Goal: Task Accomplishment & Management: Manage account settings

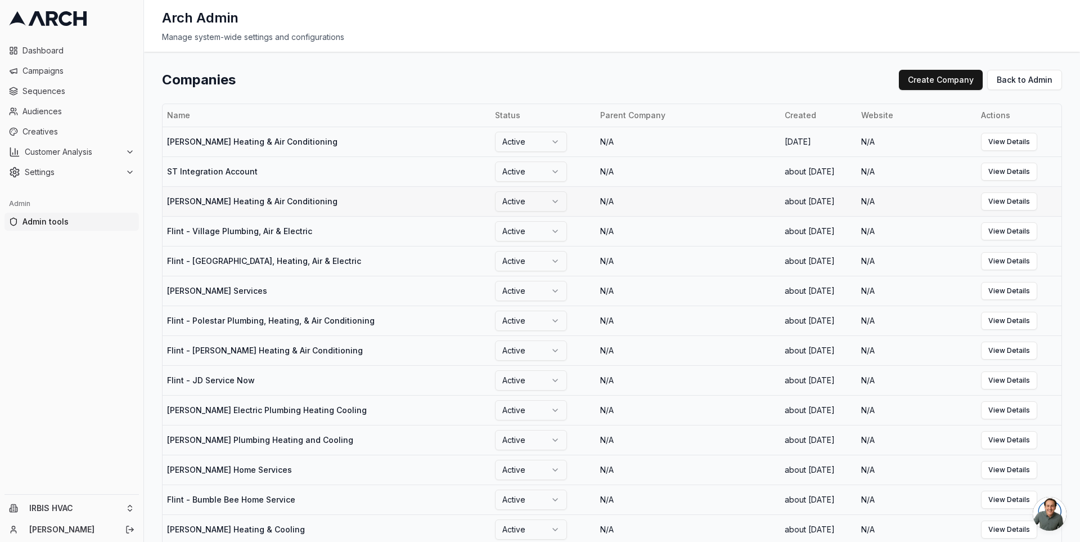
scroll to position [1031, 0]
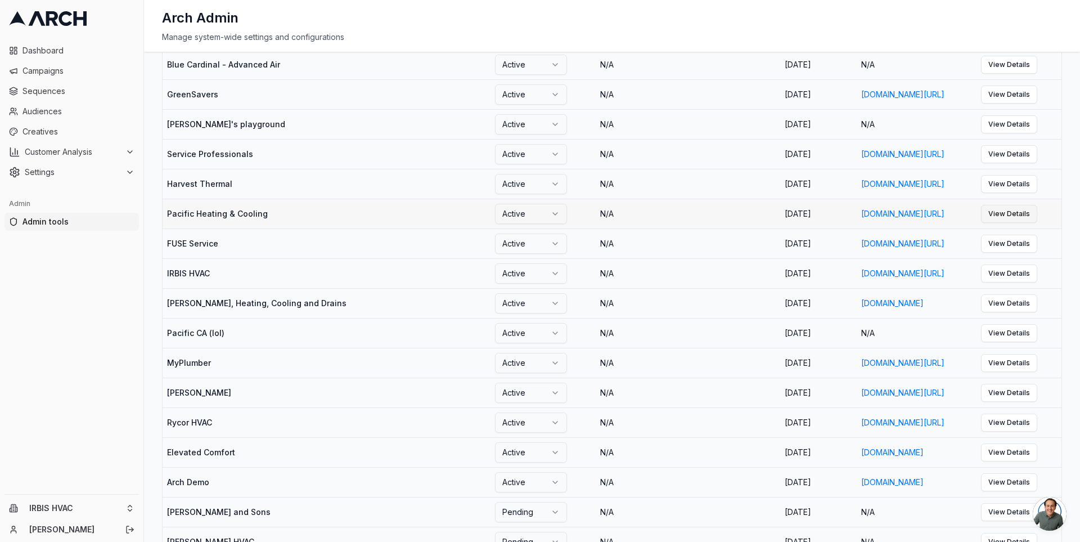
click at [1020, 223] on link "View Details" at bounding box center [1009, 214] width 56 height 18
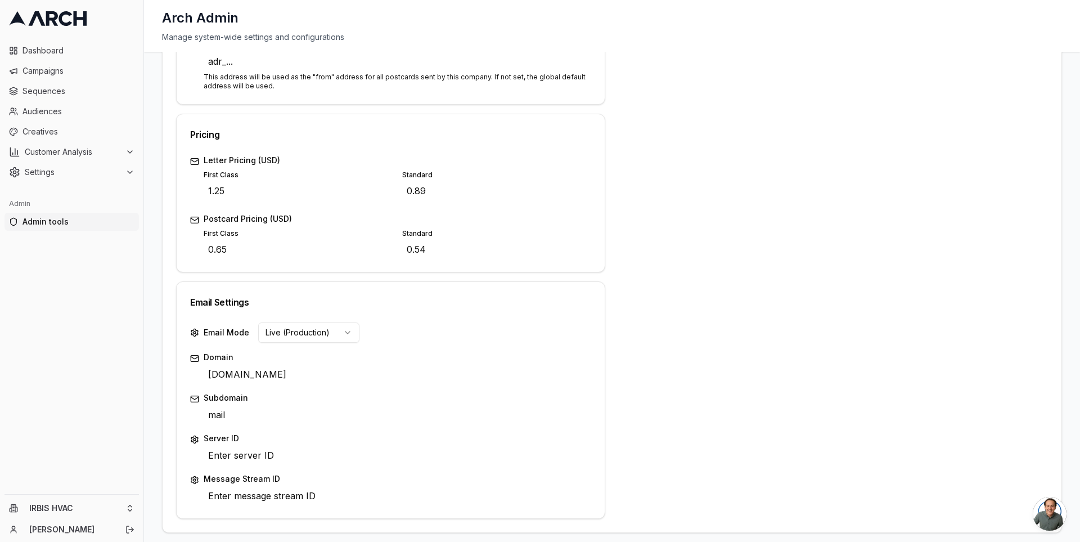
scroll to position [416, 0]
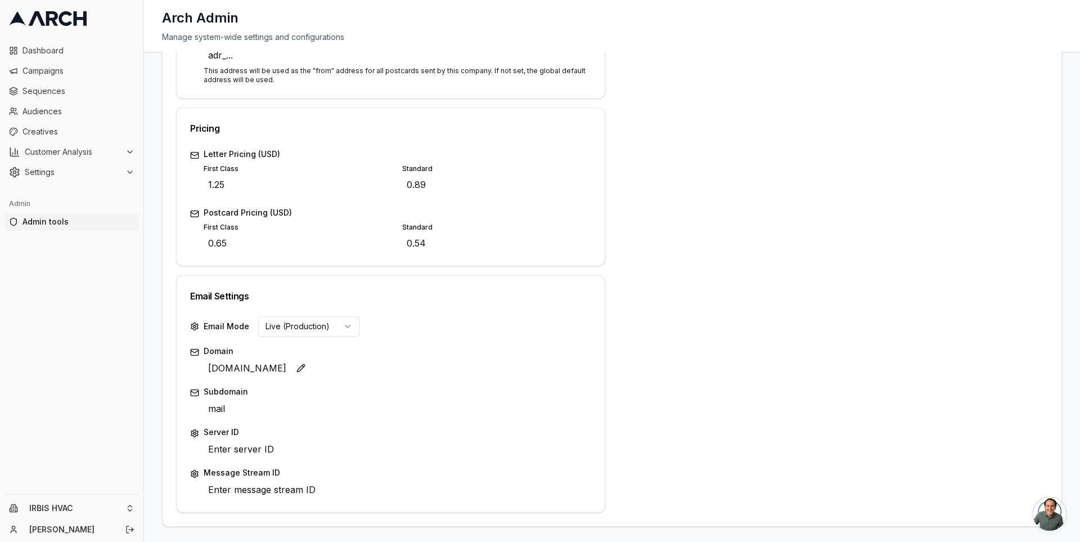
click at [227, 368] on span "[DOMAIN_NAME]" at bounding box center [247, 368] width 87 height 18
type input "_dmarc.pacificheatingcooling.mail"
click at [257, 371] on span "[DOMAIN_NAME]" at bounding box center [247, 370] width 87 height 18
type input "[DOMAIN_NAME]"
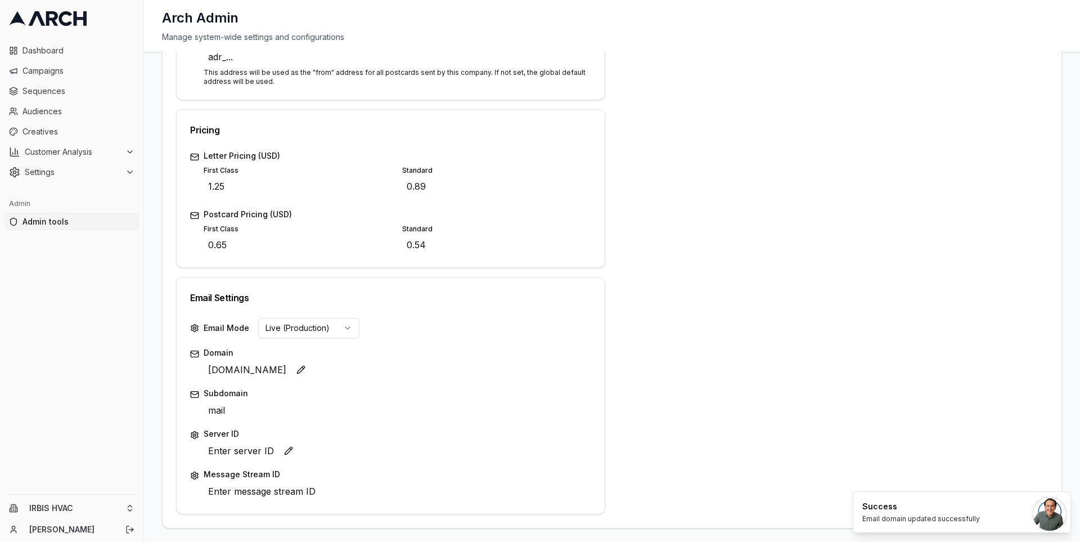
click at [257, 451] on span "Enter server ID" at bounding box center [241, 451] width 75 height 18
click at [244, 447] on span "Enter server ID" at bounding box center [241, 451] width 75 height 18
type input "16406951"
click at [240, 491] on span "Enter message stream ID" at bounding box center [262, 491] width 116 height 18
type input "pacificheatingcooling"
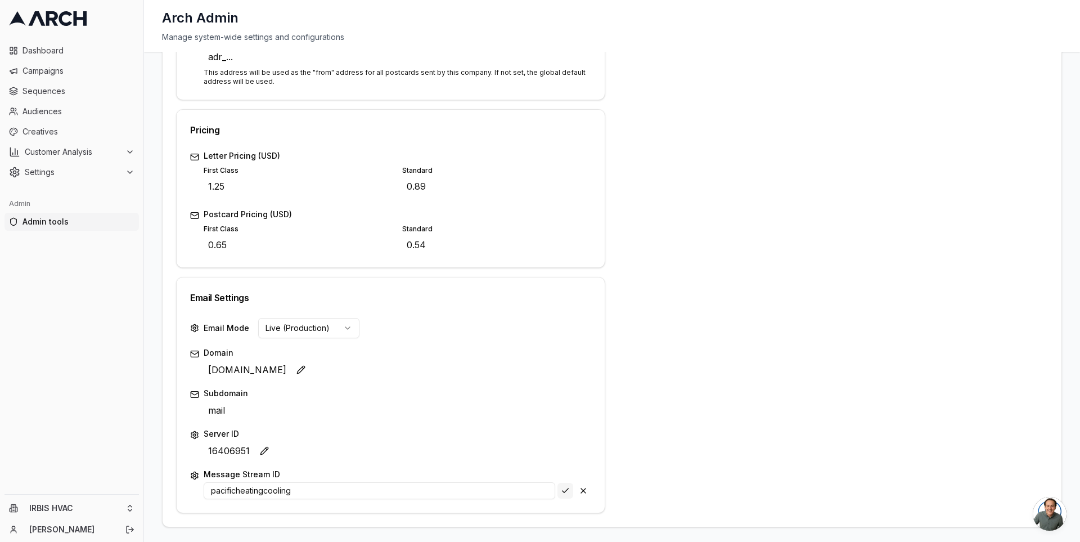
click at [561, 487] on div "Save Cancel" at bounding box center [575, 491] width 34 height 16
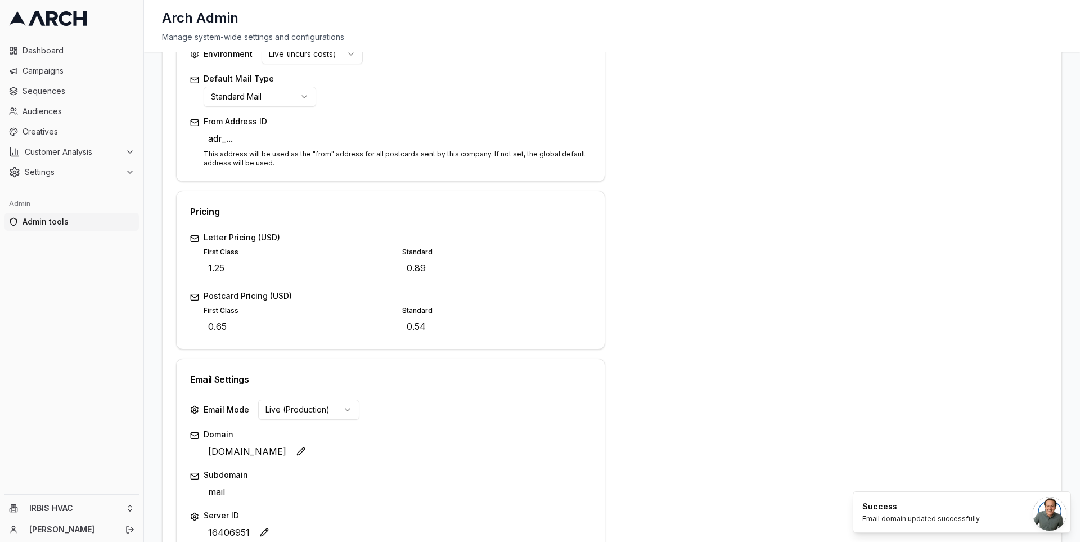
scroll to position [416, 0]
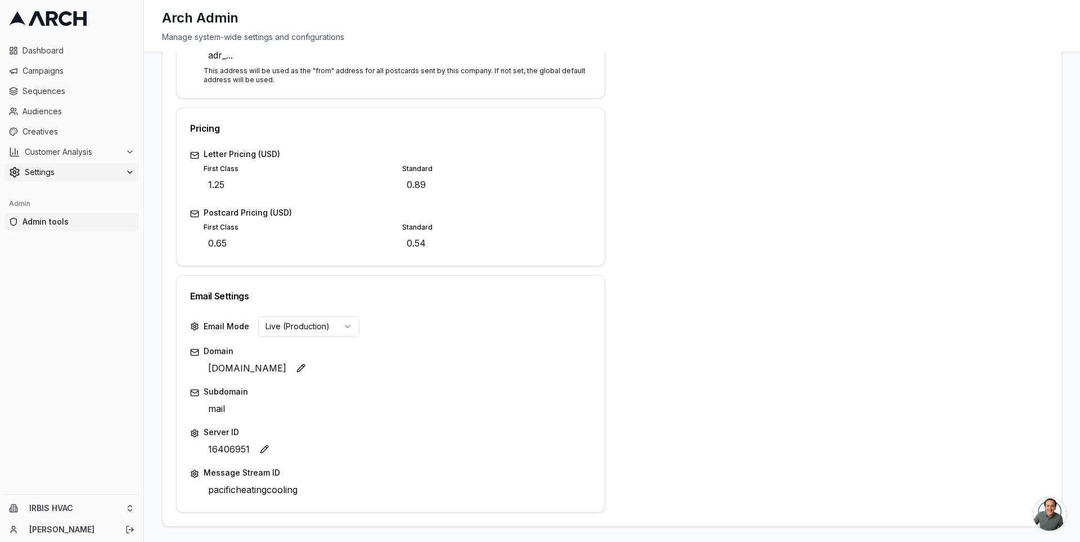
click at [127, 171] on icon at bounding box center [129, 172] width 9 height 9
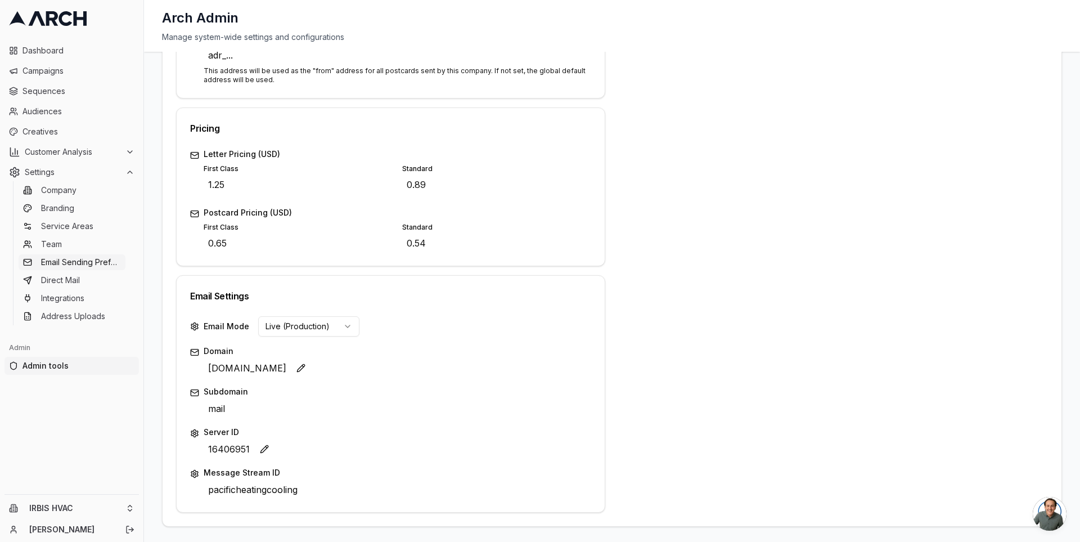
click at [95, 264] on span "Email Sending Preferences" at bounding box center [81, 262] width 80 height 11
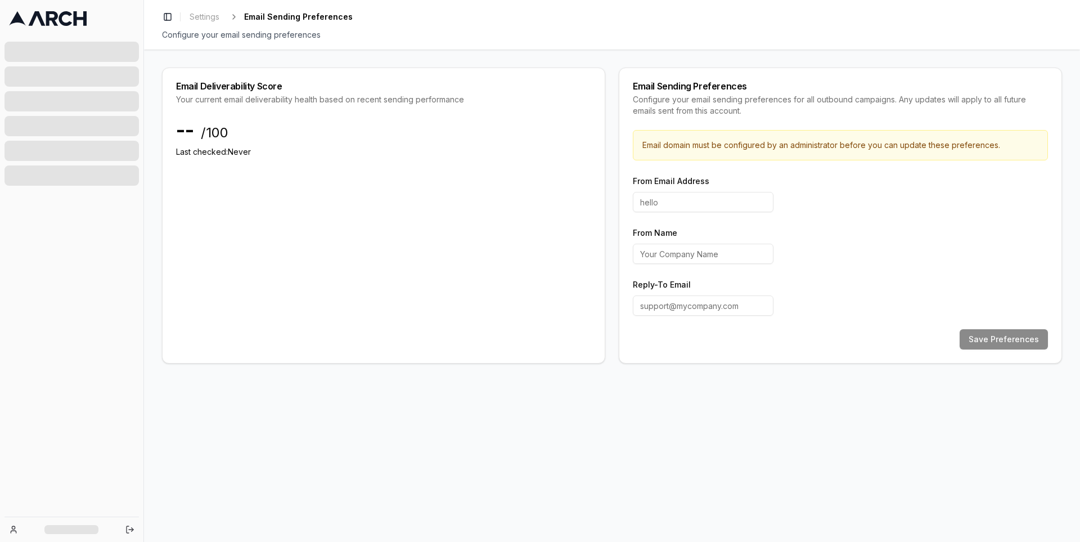
type input "hello"
type input "IRBIS HVAC"
type input "[EMAIL_ADDRESS][DOMAIN_NAME]"
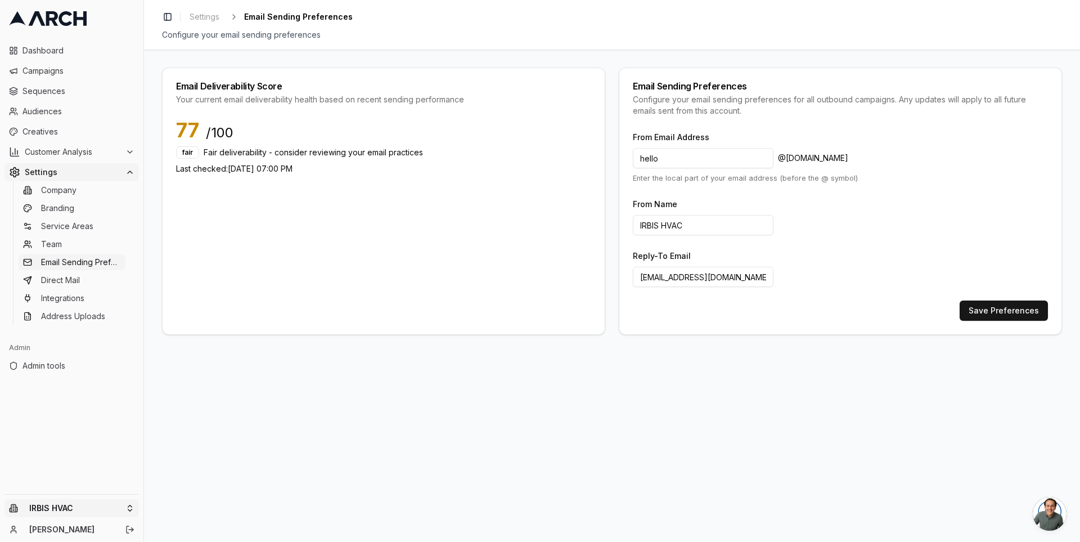
click at [122, 506] on html "Dashboard Campaigns Sequences Audiences Creatives Customer Analysis Settings Co…" at bounding box center [540, 271] width 1080 height 542
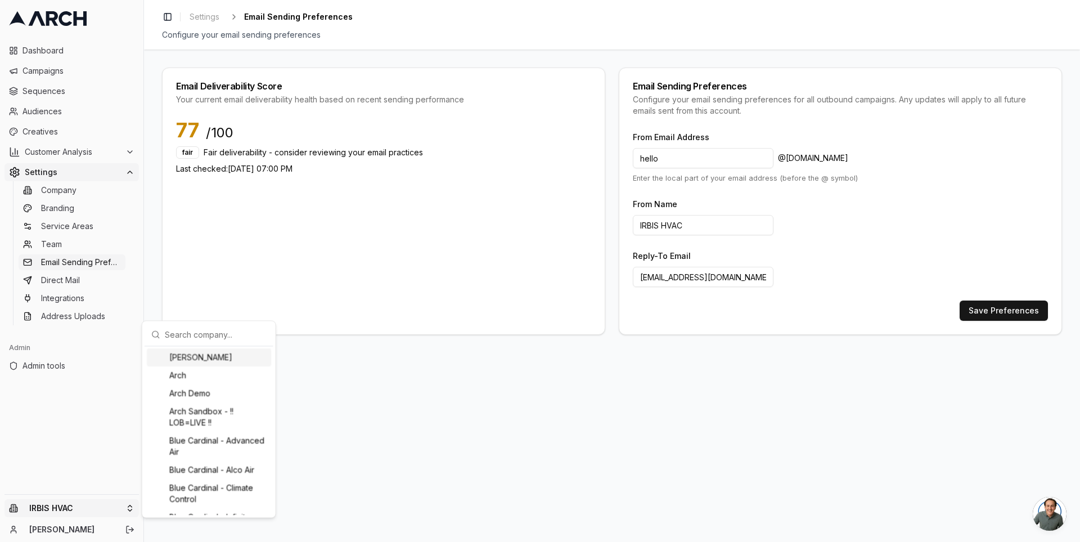
click at [194, 335] on input "text" at bounding box center [216, 334] width 102 height 23
type input "pacific"
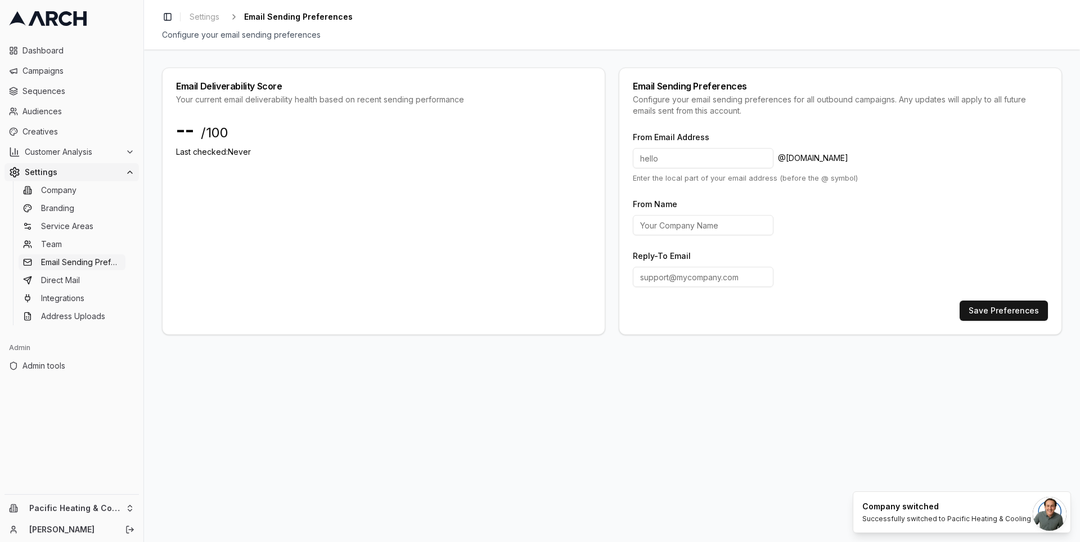
click at [711, 159] on input at bounding box center [703, 158] width 141 height 20
type input "hello"
click at [694, 226] on input "From Name" at bounding box center [703, 225] width 141 height 20
type input "Pacific Heating & Cooling"
click at [702, 272] on input "Reply-To Email" at bounding box center [703, 277] width 141 height 20
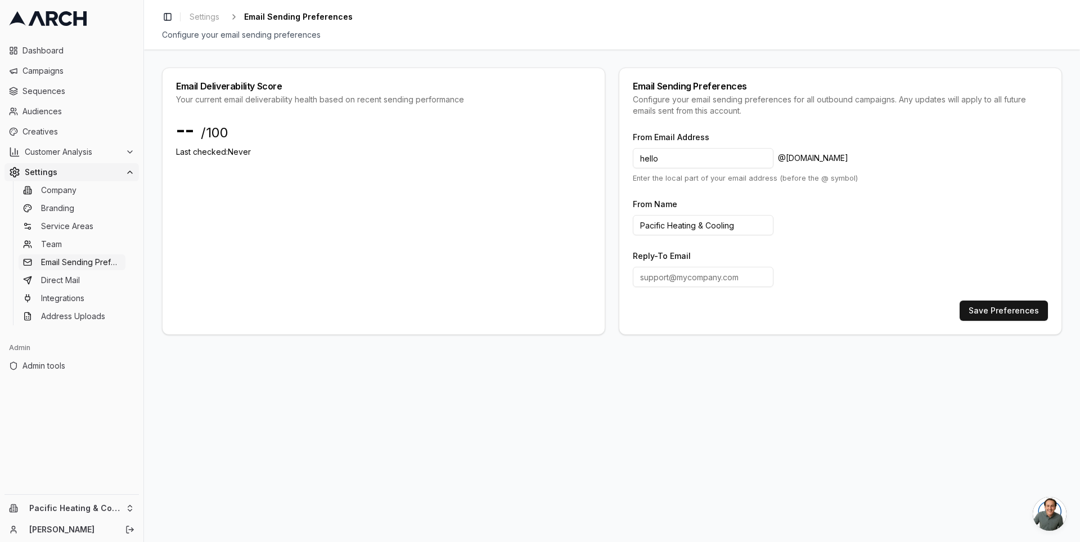
paste input "CustomerService@pacificheatingcooling.com"
type input "CustomerService@pacificheatingcooling.com"
click at [1003, 302] on button "Save Preferences" at bounding box center [1004, 310] width 88 height 20
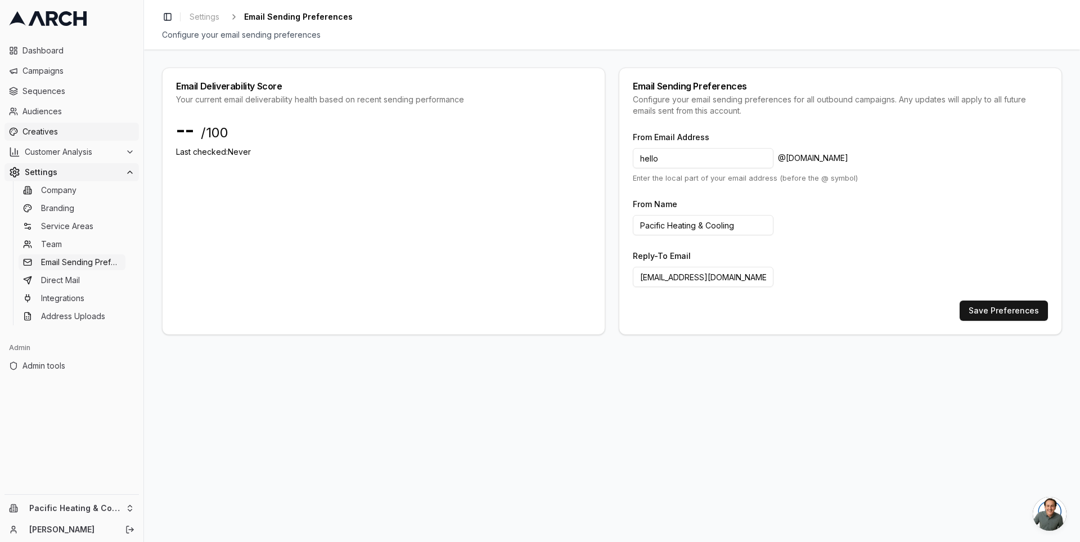
click at [64, 127] on span "Creatives" at bounding box center [79, 131] width 112 height 11
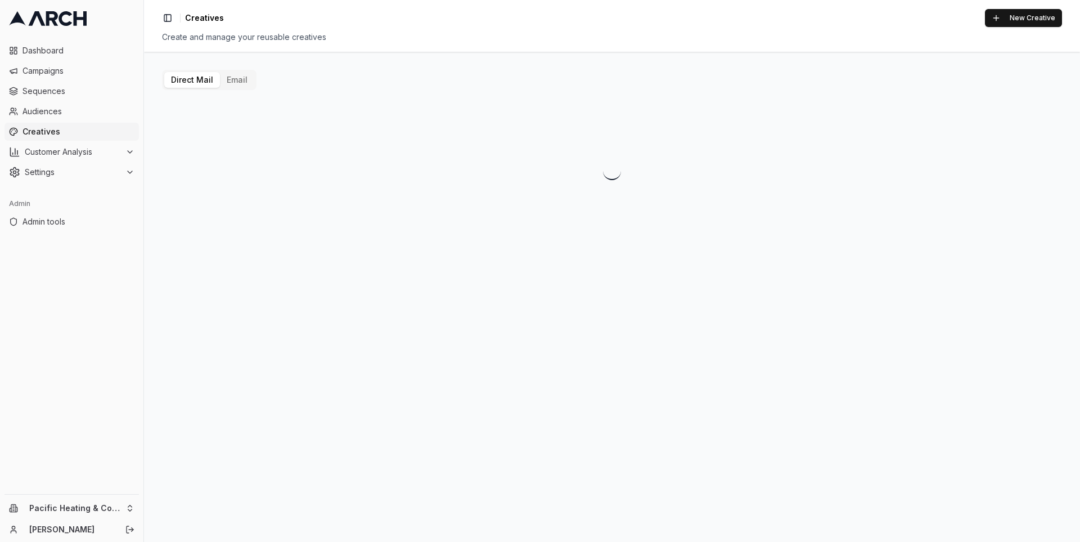
click at [230, 82] on button "Email" at bounding box center [237, 80] width 34 height 16
click at [324, 296] on button "Preview" at bounding box center [313, 292] width 58 height 18
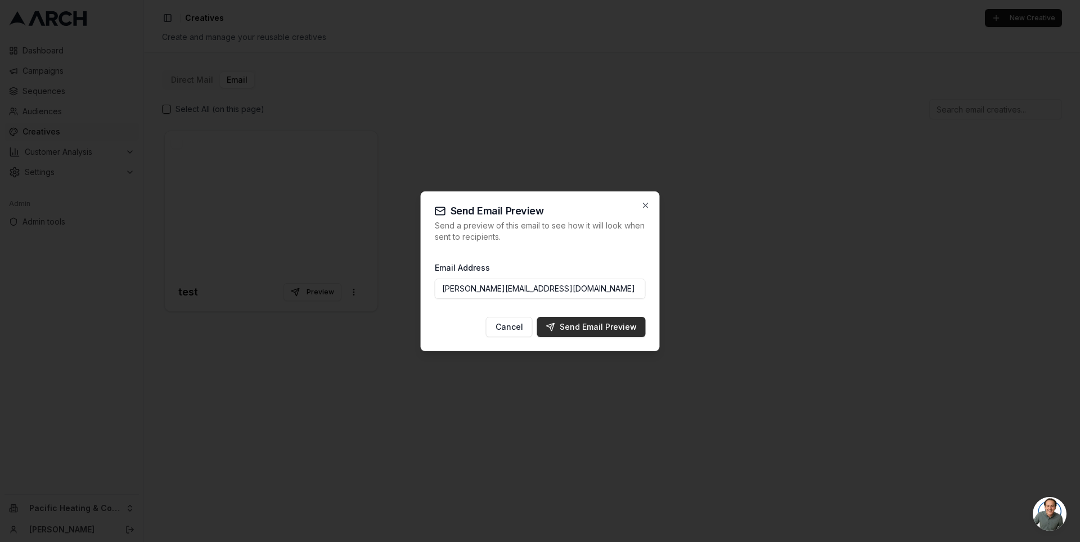
click at [582, 323] on div "Send Email Preview" at bounding box center [591, 326] width 91 height 11
